Goal: Transaction & Acquisition: Purchase product/service

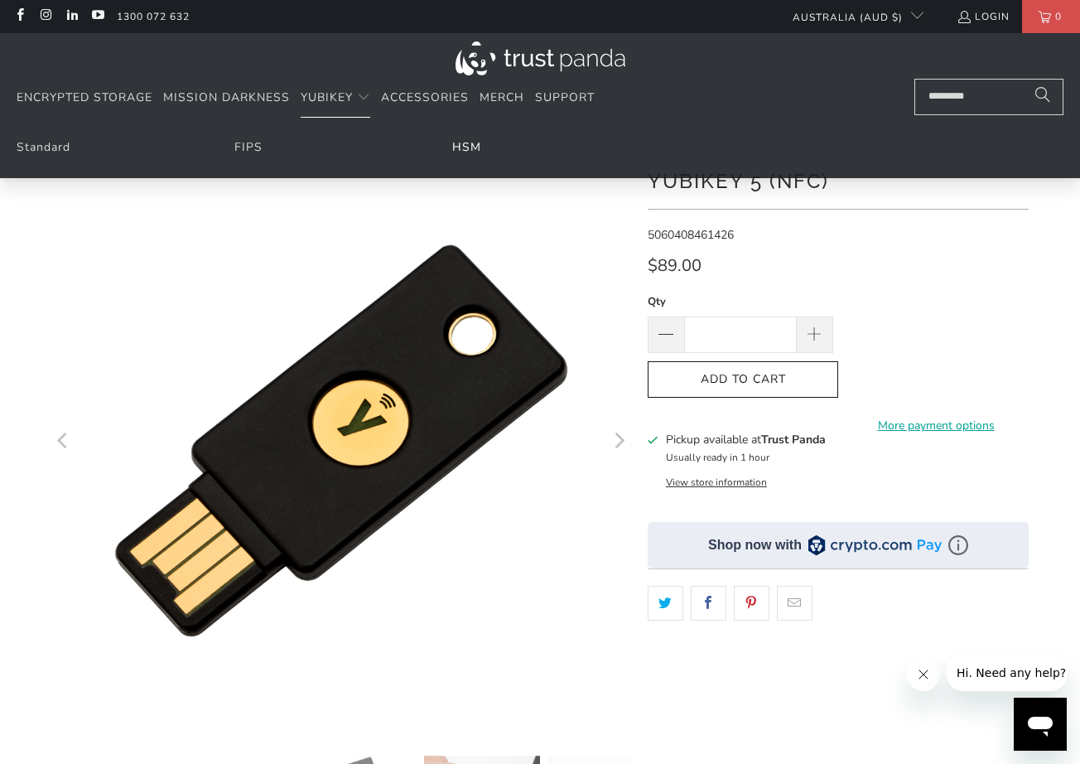
click at [456, 144] on link "HSM" at bounding box center [466, 147] width 29 height 16
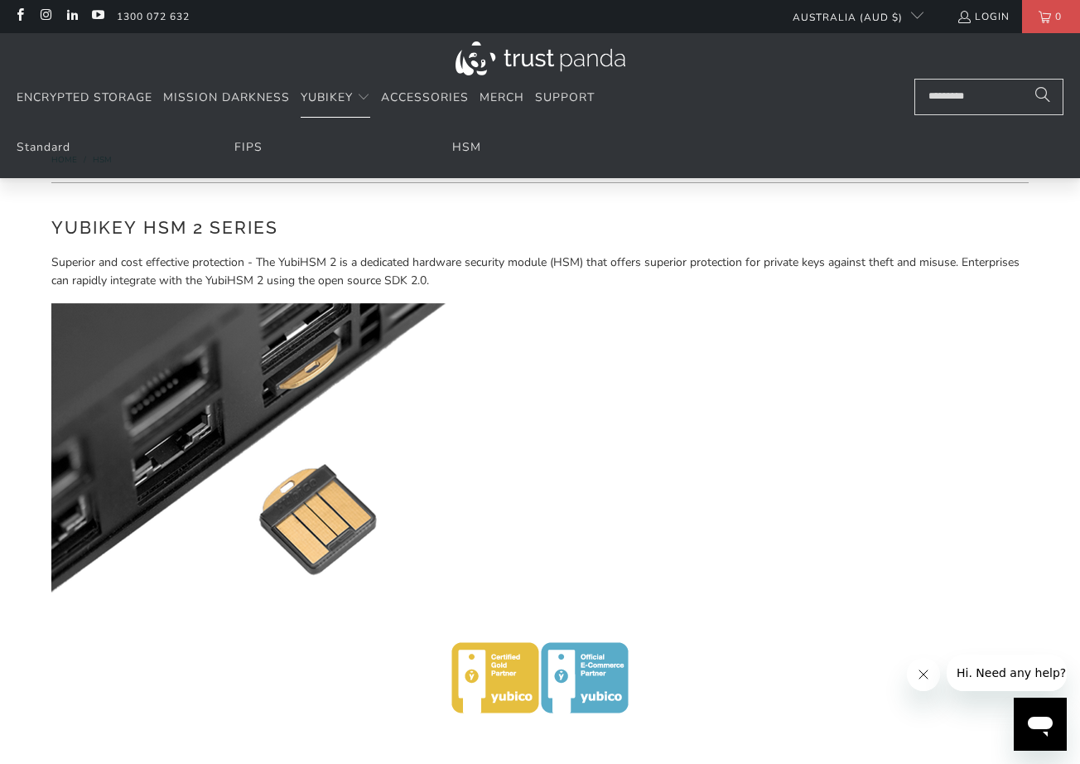
click at [263, 134] on ul "Standard FIPS HSM" at bounding box center [540, 152] width 1080 height 52
click at [245, 146] on link "FIPS" at bounding box center [248, 147] width 28 height 16
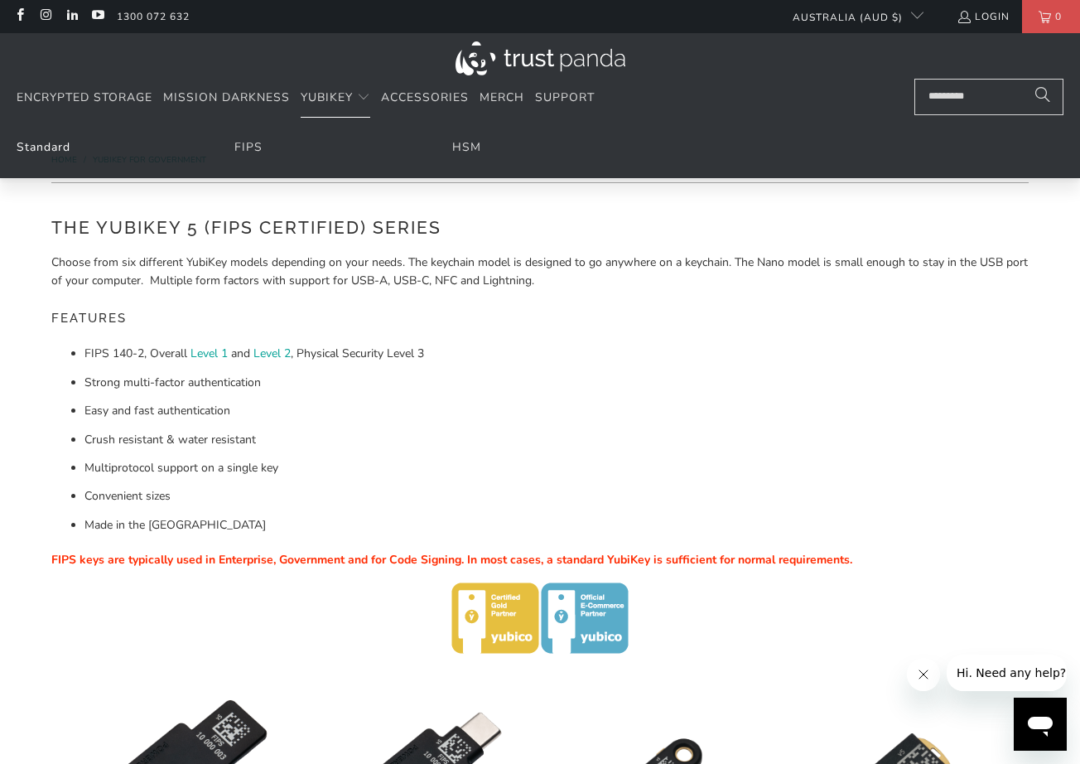
click at [38, 145] on link "Standard" at bounding box center [44, 147] width 54 height 16
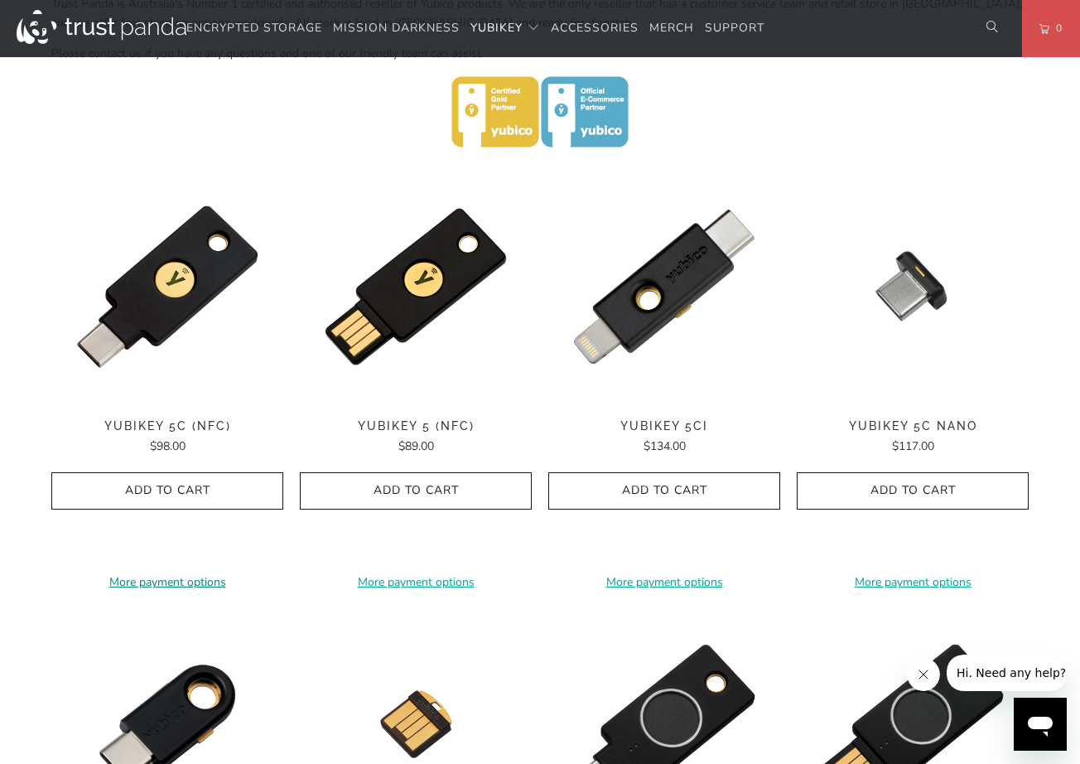
scroll to position [735, 0]
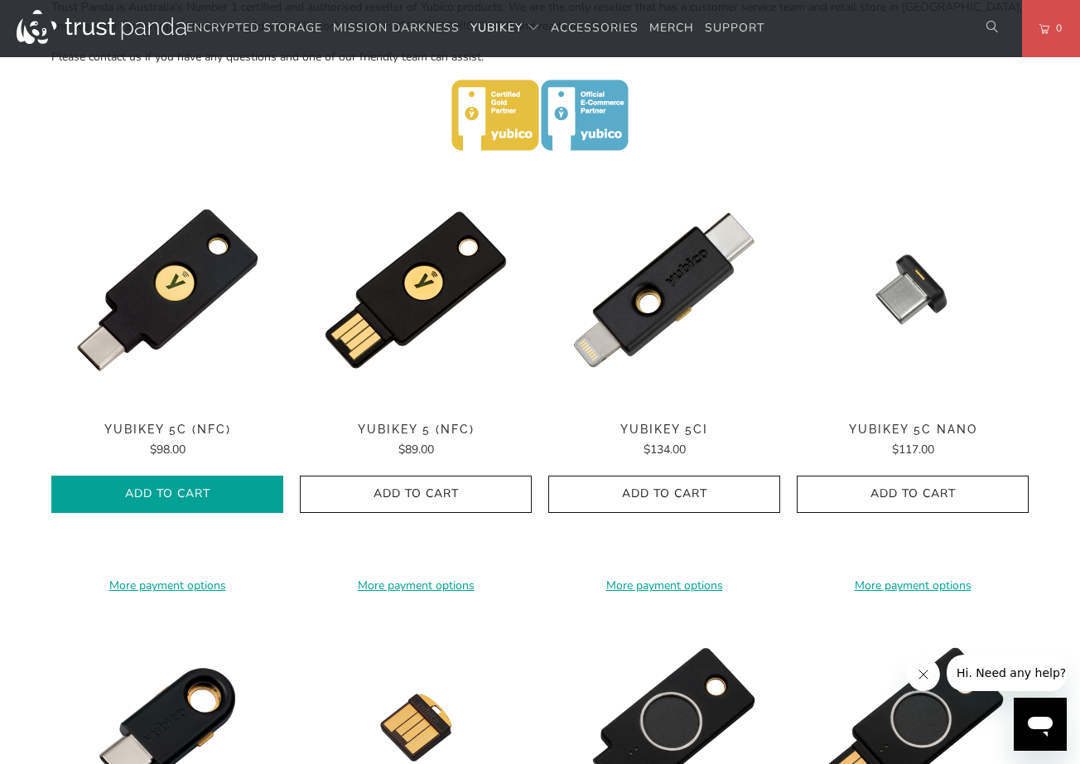
click at [127, 487] on span "Add to Cart" at bounding box center [167, 494] width 197 height 14
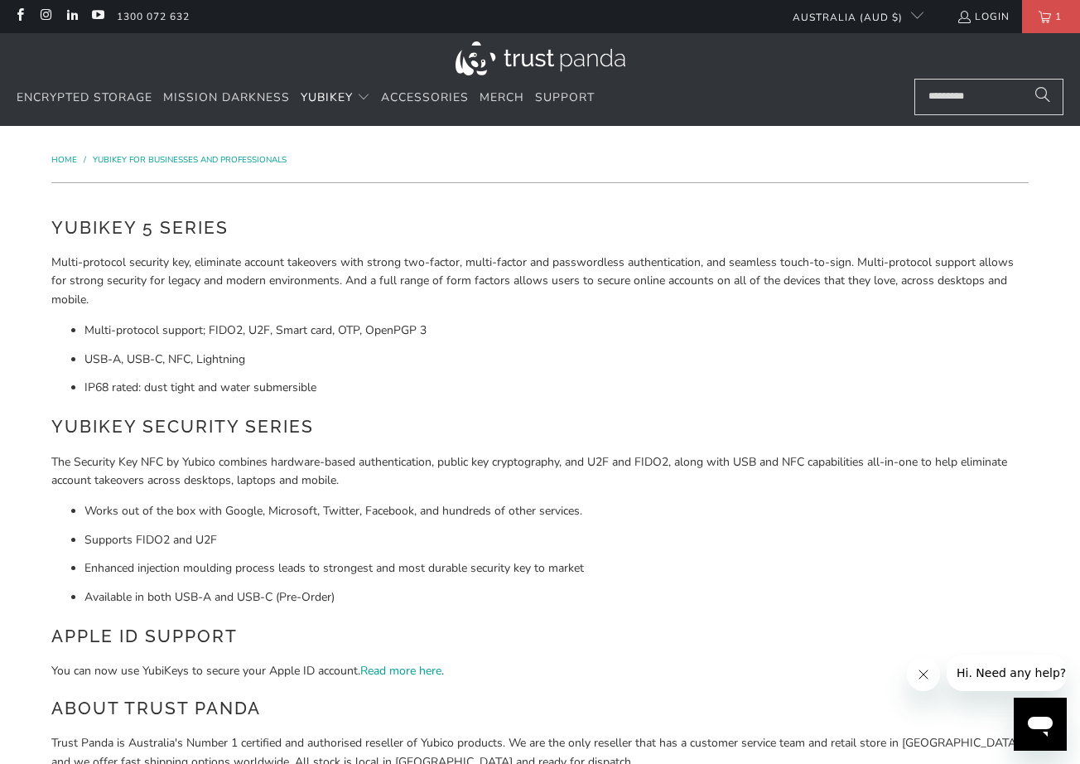
scroll to position [0, 0]
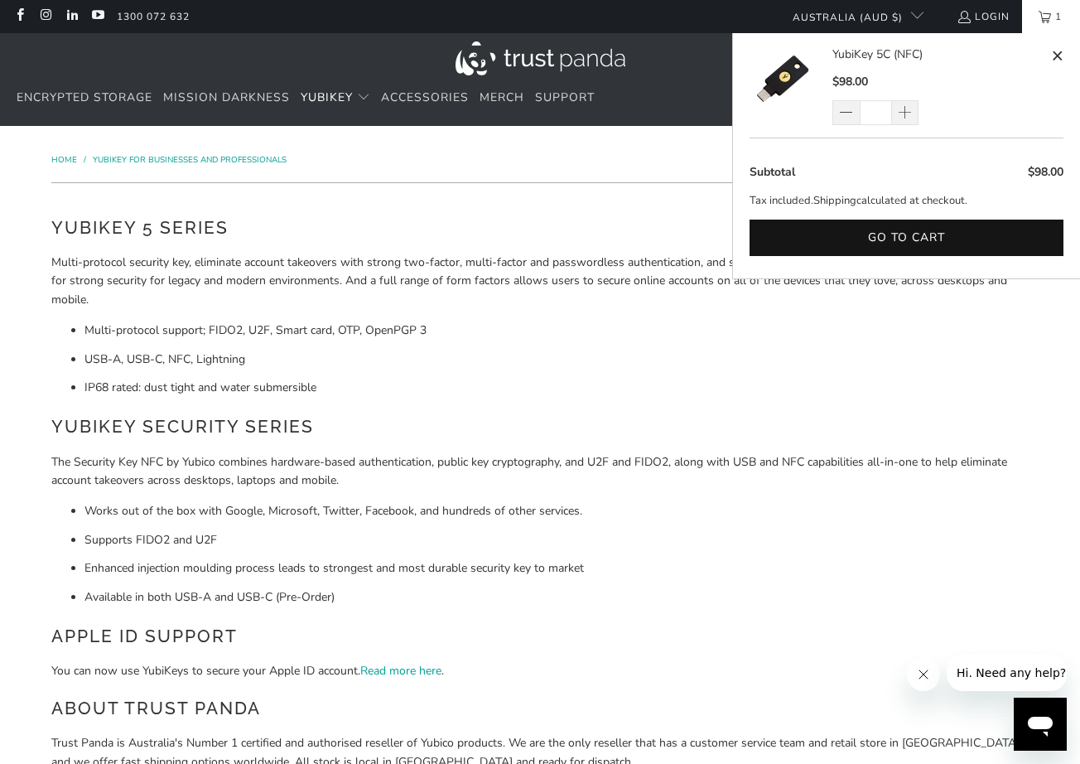
click at [1044, 29] on link "1" at bounding box center [1051, 16] width 58 height 33
